Goal: Information Seeking & Learning: Learn about a topic

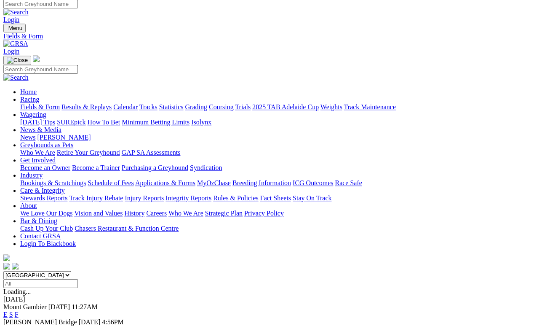
scroll to position [4, 0]
click at [19, 300] on link "F" at bounding box center [17, 329] width 4 height 7
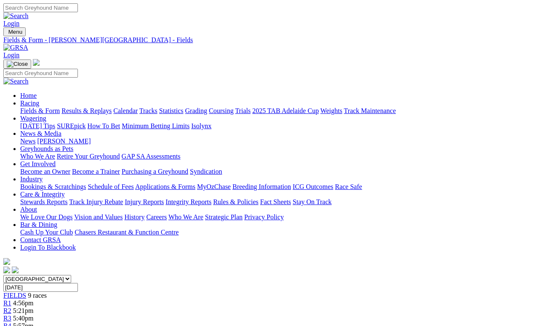
click at [41, 107] on link "Fields & Form" at bounding box center [40, 110] width 40 height 7
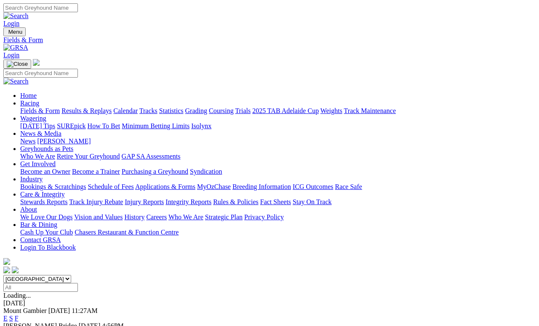
click at [61, 130] on link "News & Media" at bounding box center [40, 133] width 41 height 7
click at [35, 137] on link "News" at bounding box center [27, 140] width 15 height 7
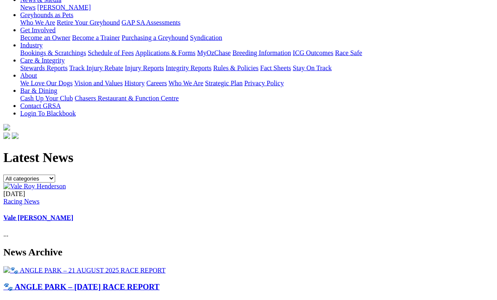
scroll to position [149, 0]
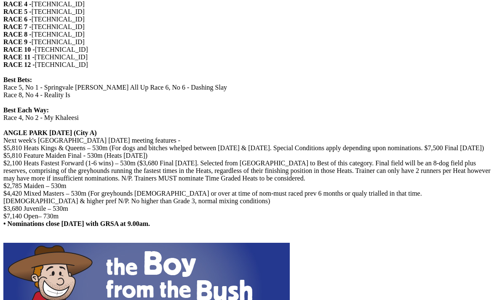
scroll to position [532, 0]
